Goal: Task Accomplishment & Management: Manage account settings

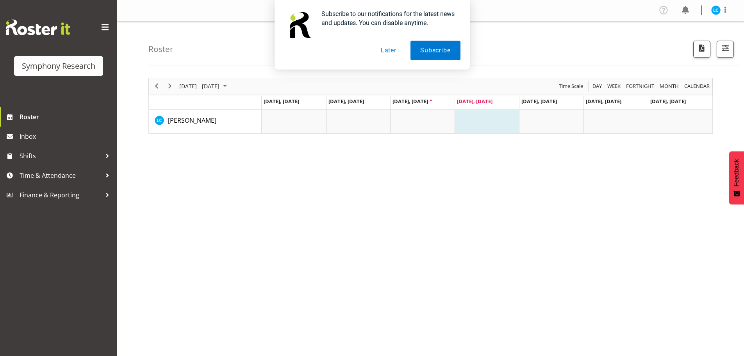
click at [394, 50] on button "Later" at bounding box center [388, 51] width 35 height 20
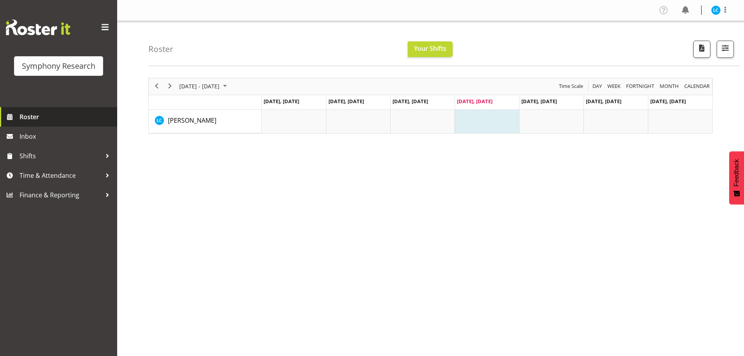
click at [31, 119] on span "Roster" at bounding box center [67, 117] width 94 height 12
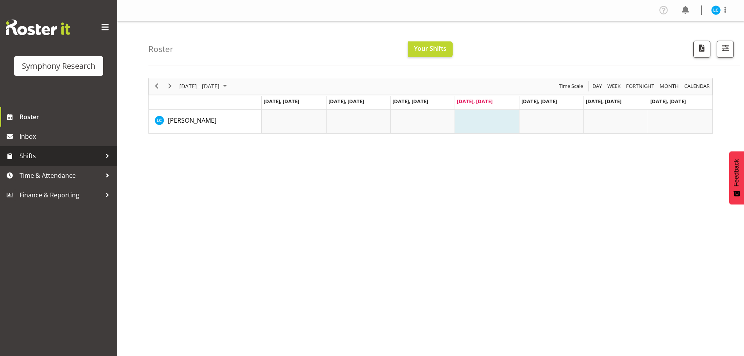
click at [32, 160] on span "Shifts" at bounding box center [61, 156] width 82 height 12
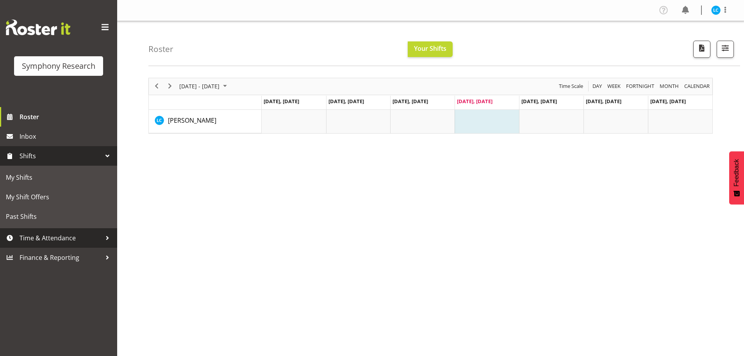
click at [49, 237] on span "Time & Attendance" at bounding box center [61, 238] width 82 height 12
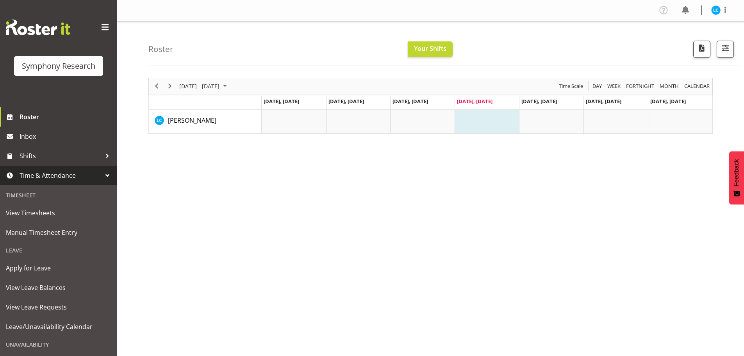
click at [34, 32] on img at bounding box center [38, 28] width 64 height 16
click at [99, 30] on span at bounding box center [105, 27] width 13 height 13
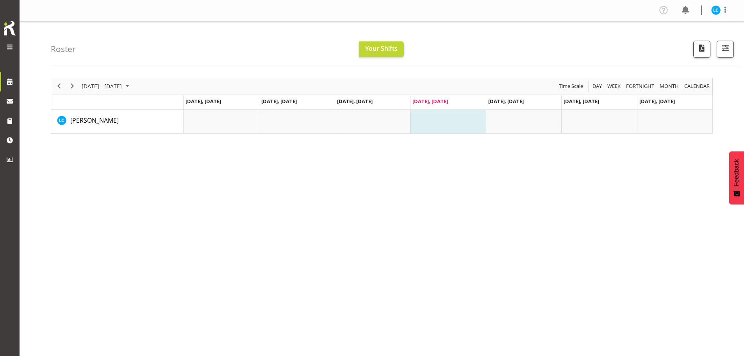
click at [13, 28] on img at bounding box center [10, 28] width 16 height 17
click at [11, 44] on span at bounding box center [9, 46] width 9 height 9
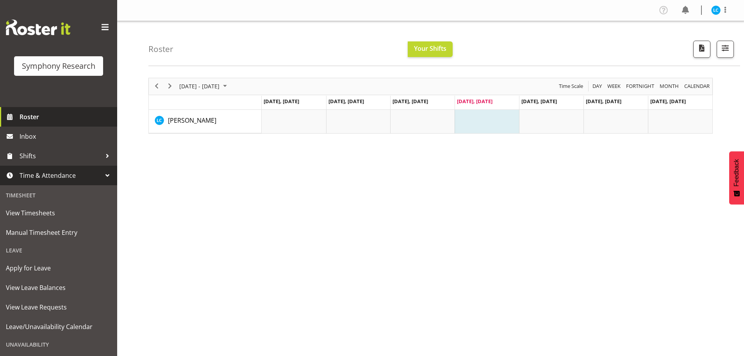
click at [27, 119] on span "Roster" at bounding box center [67, 117] width 94 height 12
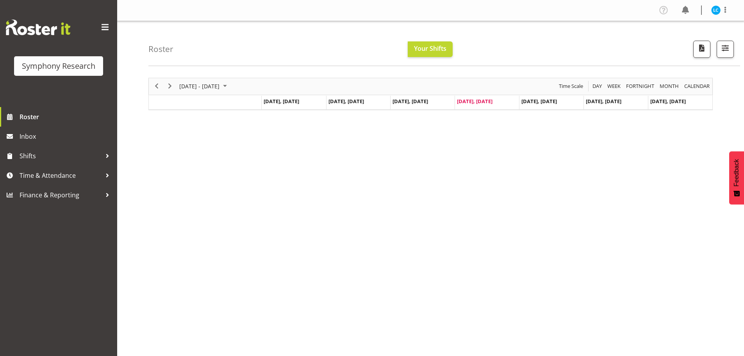
click at [54, 70] on div "Symphony Research" at bounding box center [58, 66] width 73 height 12
click at [42, 35] on img at bounding box center [38, 28] width 64 height 16
click at [36, 119] on span "Roster" at bounding box center [67, 117] width 94 height 12
click at [725, 11] on span at bounding box center [725, 9] width 9 height 9
click at [680, 29] on link "Profile" at bounding box center [692, 27] width 75 height 14
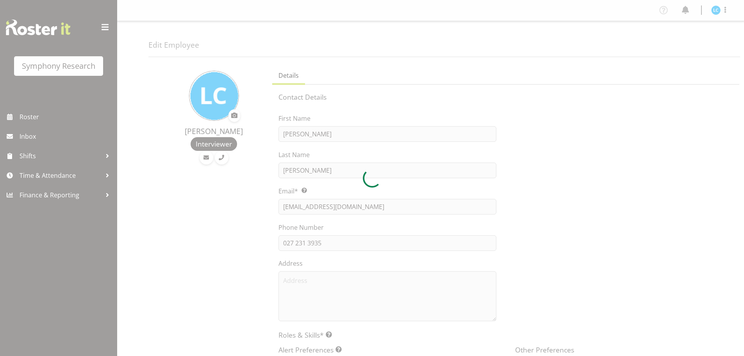
select select "TimelineWeek"
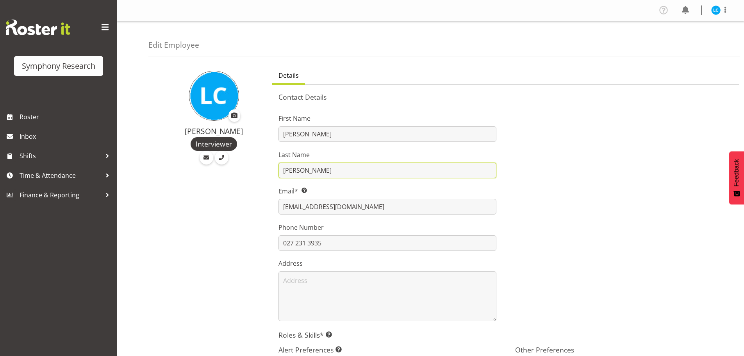
drag, startPoint x: 293, startPoint y: 172, endPoint x: 301, endPoint y: 172, distance: 7.5
click at [296, 172] on input "[PERSON_NAME]" at bounding box center [388, 171] width 218 height 16
drag, startPoint x: 305, startPoint y: 170, endPoint x: 269, endPoint y: 167, distance: 36.0
click at [269, 167] on div "First Name [PERSON_NAME] Last Name [PERSON_NAME] Email* This is a required fiel…" at bounding box center [387, 214] width 237 height 223
click at [30, 118] on span "Roster" at bounding box center [67, 117] width 94 height 12
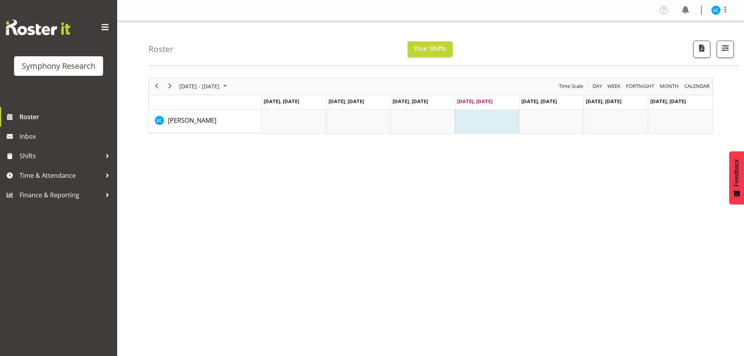
click at [215, 36] on div "Roster Your Shifts All Locations Clear MM Symphony Select All Deselect All All …" at bounding box center [444, 43] width 592 height 45
click at [725, 13] on span at bounding box center [725, 9] width 9 height 9
click at [680, 25] on link "Profile" at bounding box center [692, 27] width 75 height 14
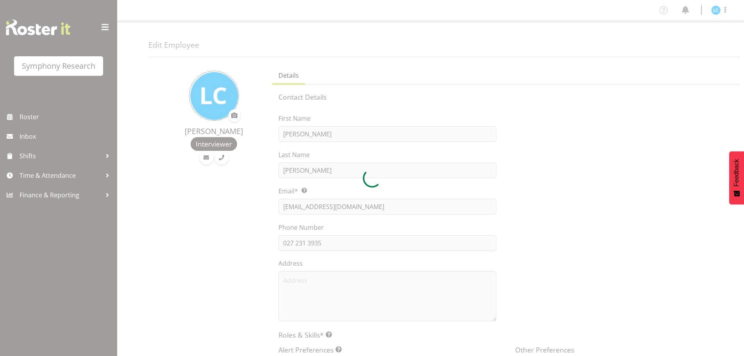
select select "TimelineWeek"
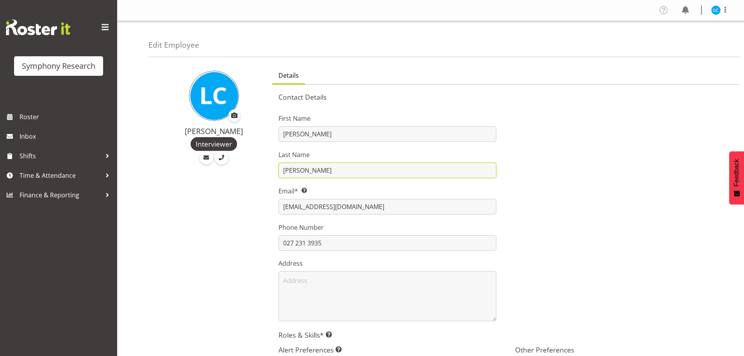
drag, startPoint x: 304, startPoint y: 169, endPoint x: 277, endPoint y: 163, distance: 28.1
click at [276, 163] on div "First Name Lindsay Last Name Carroll-Holland Email* This is a required field. l…" at bounding box center [387, 214] width 237 height 223
type input "Holland"
click at [239, 227] on div "Lindsay Carroll-Holland Interviewer" at bounding box center [207, 321] width 119 height 517
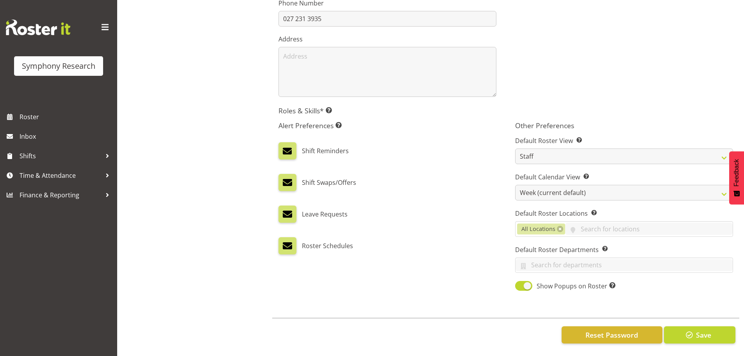
scroll to position [230, 0]
click at [697, 330] on span "Save" at bounding box center [703, 335] width 15 height 10
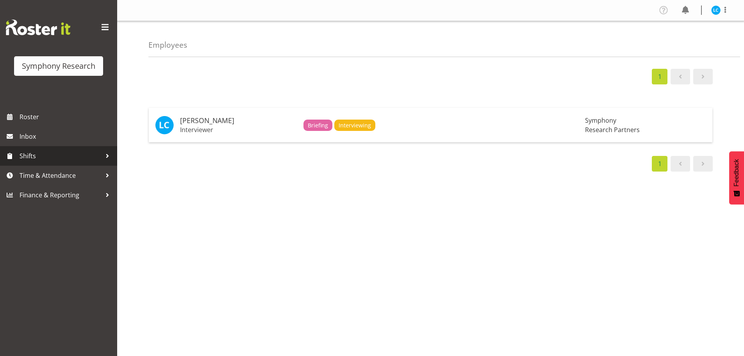
click at [30, 156] on span "Shifts" at bounding box center [61, 156] width 82 height 12
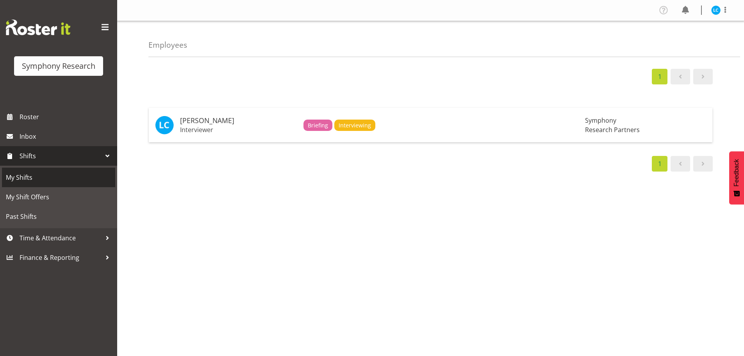
click at [26, 174] on span "My Shifts" at bounding box center [59, 178] width 106 height 12
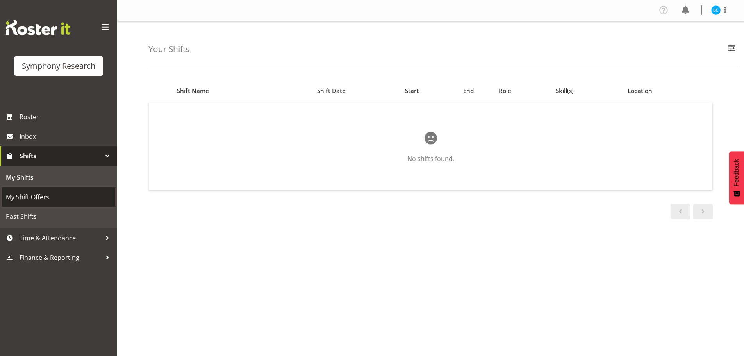
click at [27, 196] on span "My Shift Offers" at bounding box center [59, 197] width 106 height 12
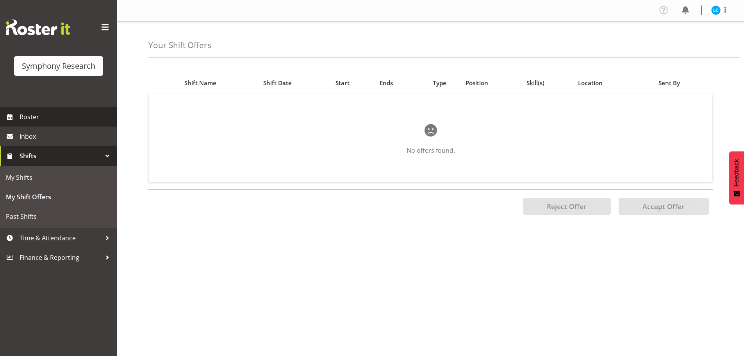
click at [25, 120] on span "Roster" at bounding box center [67, 117] width 94 height 12
